Goal: Check status: Check status

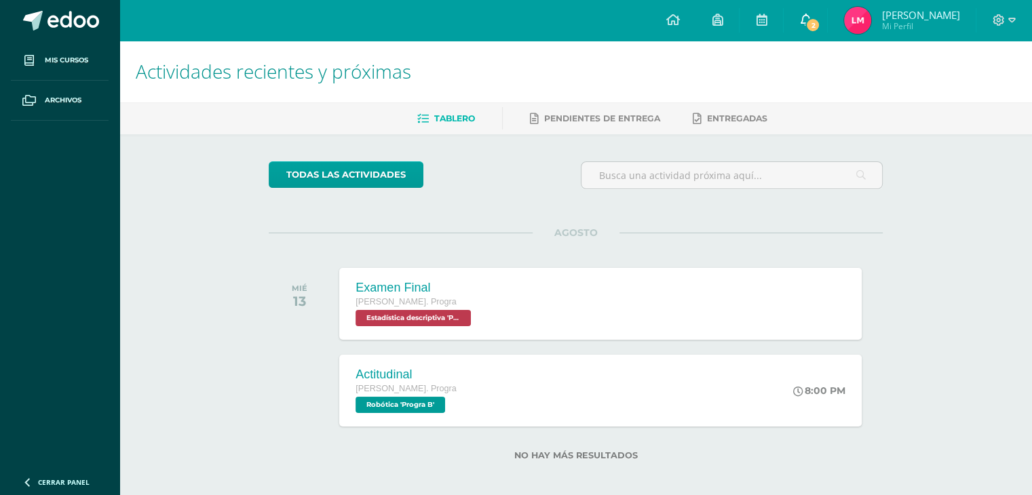
click at [821, 26] on span "2" at bounding box center [813, 25] width 15 height 15
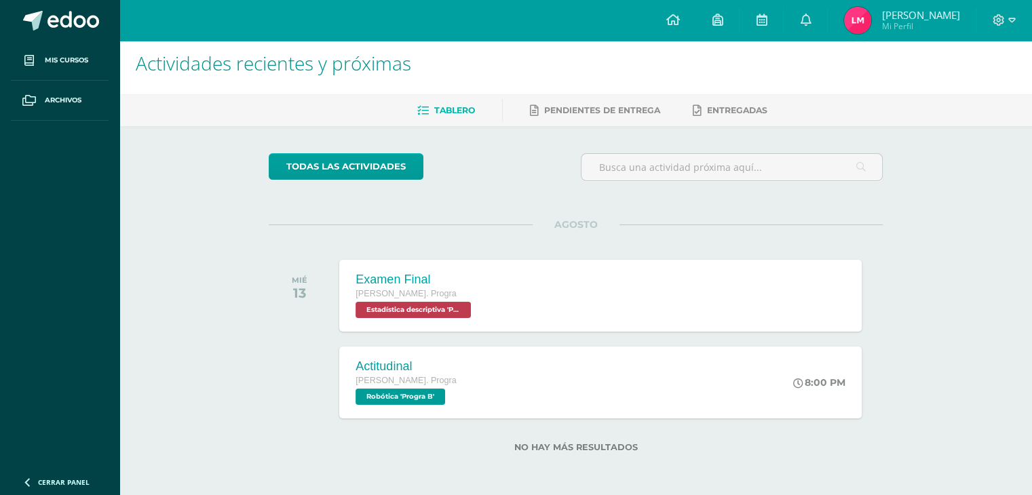
click at [630, 99] on li "Pendientes de entrega" at bounding box center [595, 110] width 130 height 22
click at [560, 224] on span "AGOSTO" at bounding box center [576, 225] width 87 height 12
drag, startPoint x: 560, startPoint y: 224, endPoint x: 638, endPoint y: 220, distance: 78.2
click at [638, 220] on div "todas las Actividades No tienes actividades Échale un vistazo a los demás perío…" at bounding box center [576, 311] width 669 height 370
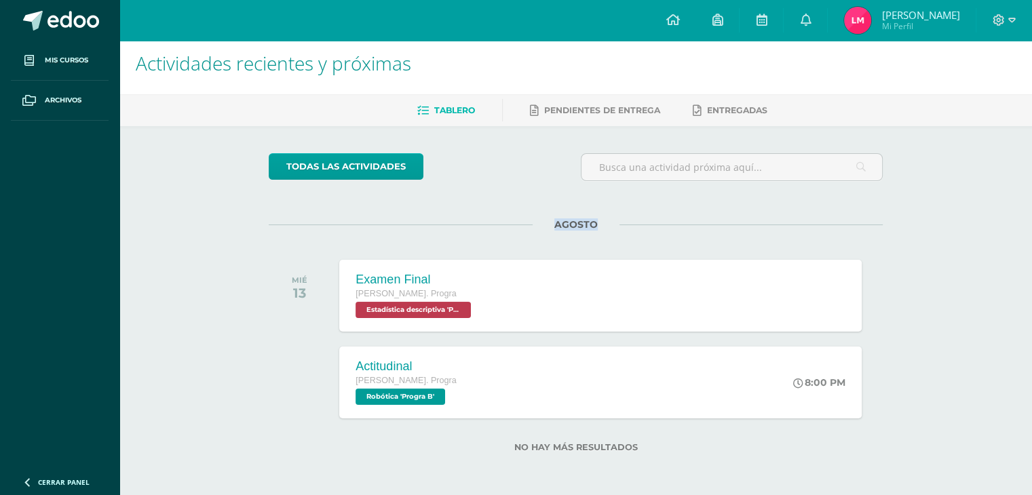
click at [638, 220] on div "todas las Actividades No tienes actividades Échale un vistazo a los demás perío…" at bounding box center [576, 311] width 669 height 370
click at [467, 333] on div "AGOSTO MIÉ 13 Examen Final [PERSON_NAME]. Progra Estadística descriptiva 'Progr…" at bounding box center [576, 323] width 614 height 196
click at [422, 302] on span "Estadística descriptiva 'Progra B'" at bounding box center [412, 310] width 117 height 16
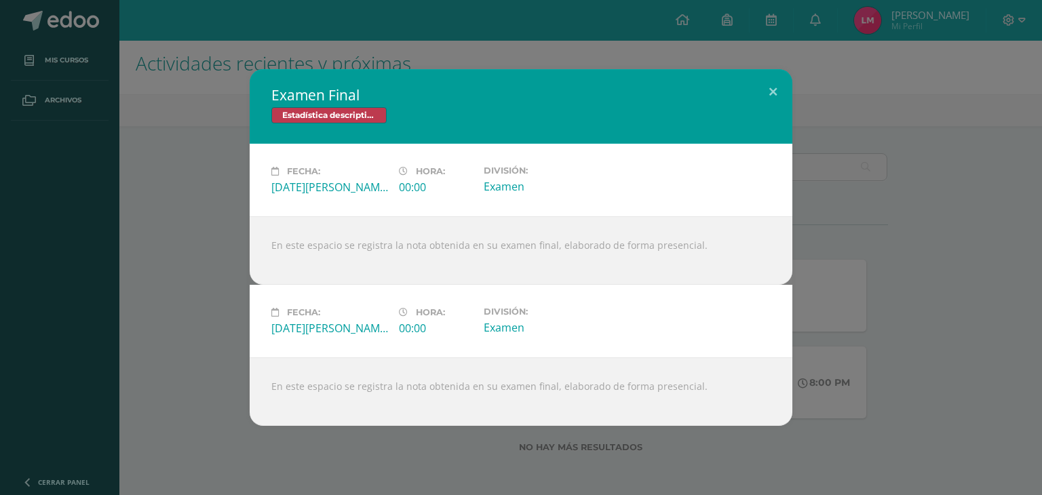
click at [312, 180] on div "[DATE][PERSON_NAME]" at bounding box center [329, 187] width 117 height 15
drag, startPoint x: 312, startPoint y: 180, endPoint x: 570, endPoint y: 362, distance: 315.6
click at [570, 362] on div "Examen Final Estadística descriptiva Fecha: [DATE][PERSON_NAME] Hora: 00:00 Div…" at bounding box center [521, 247] width 543 height 357
click at [570, 362] on div "En este espacio se registra la nota obtenida en su examen final, elaborado de f…" at bounding box center [521, 392] width 543 height 69
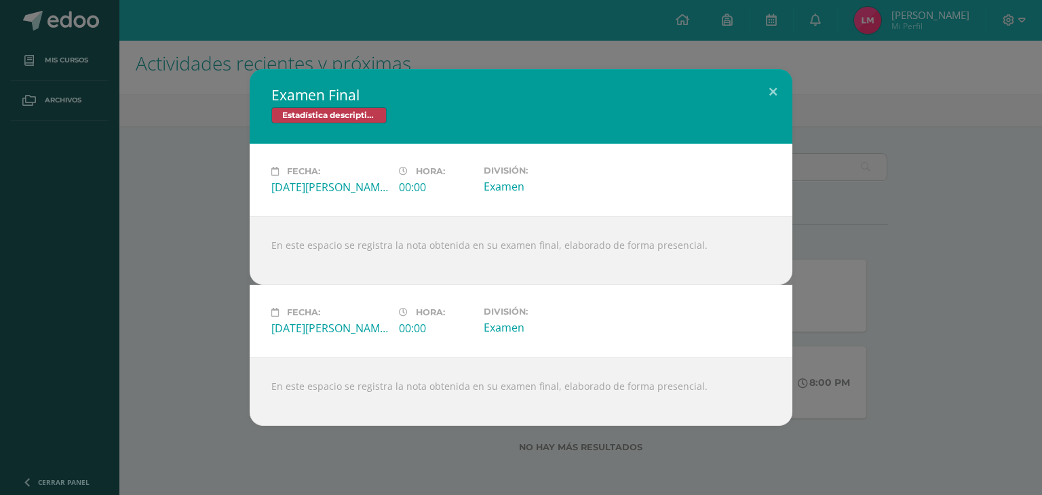
click at [968, 207] on div "Examen Final Estadística descriptiva Fecha: [DATE][PERSON_NAME] Hora: 00:00 Div…" at bounding box center [521, 247] width 1032 height 357
